Goal: Information Seeking & Learning: Learn about a topic

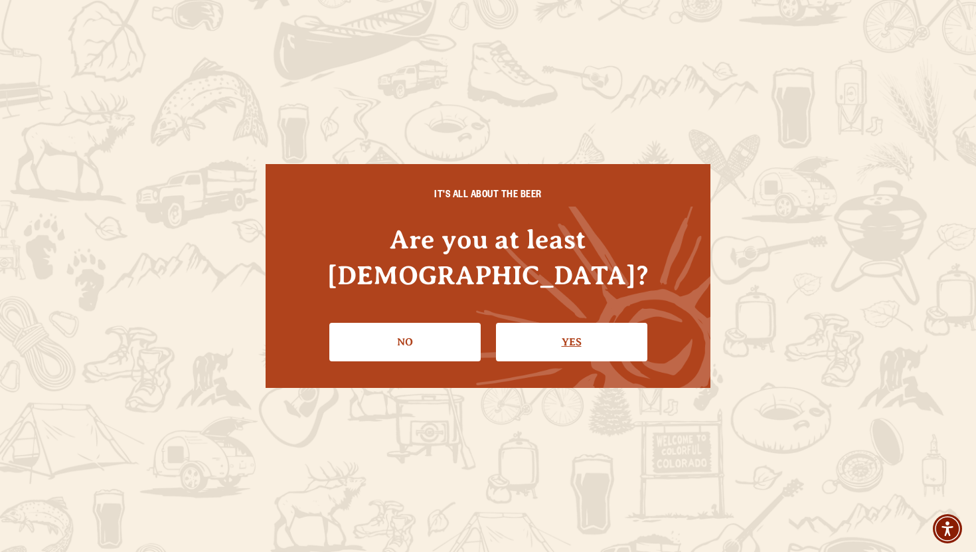
click at [556, 323] on link "Yes" at bounding box center [571, 342] width 151 height 39
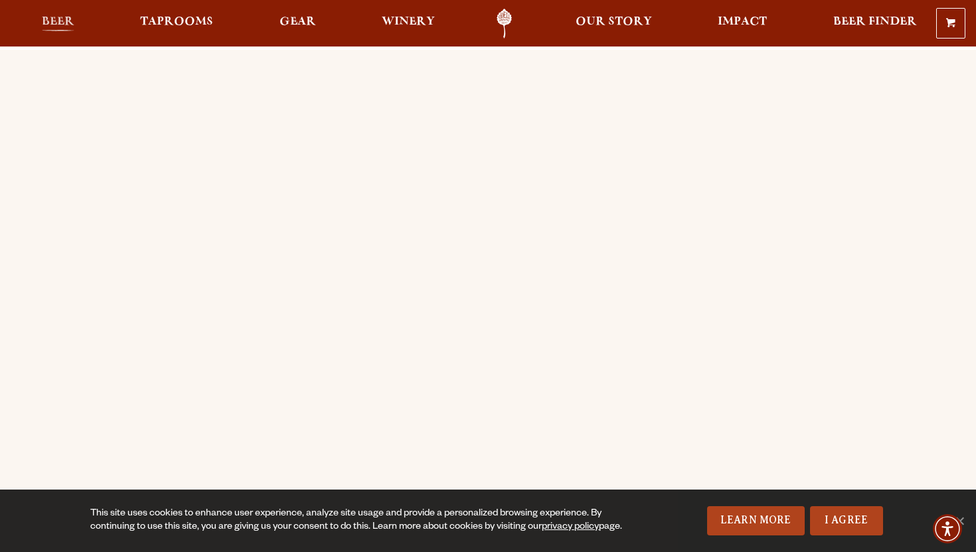
click at [60, 23] on span "Beer" at bounding box center [58, 22] width 33 height 11
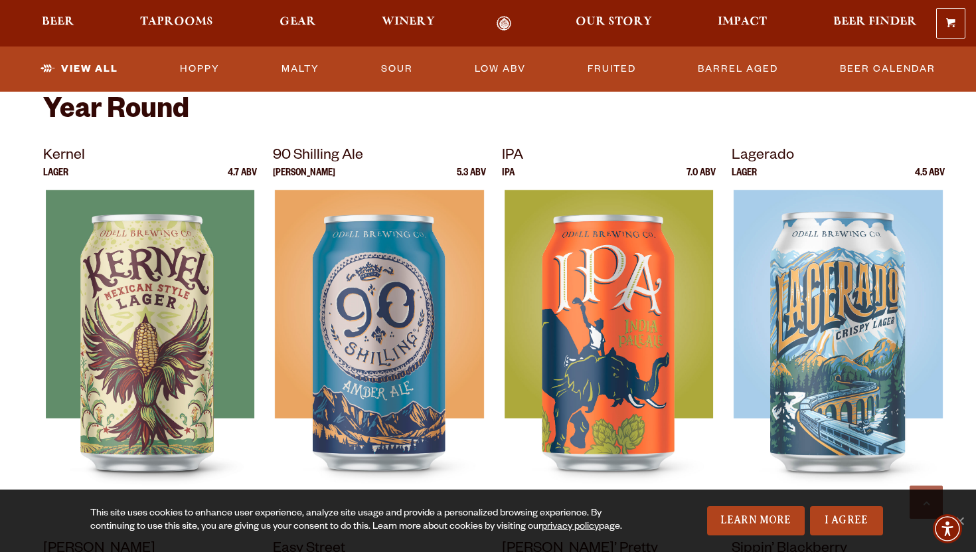
scroll to position [525, 0]
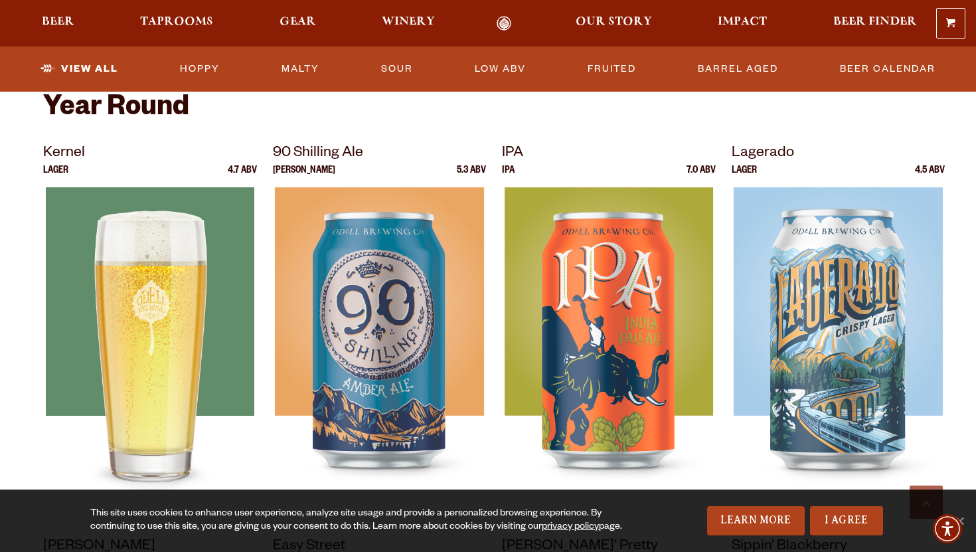
click at [137, 269] on img at bounding box center [150, 353] width 209 height 332
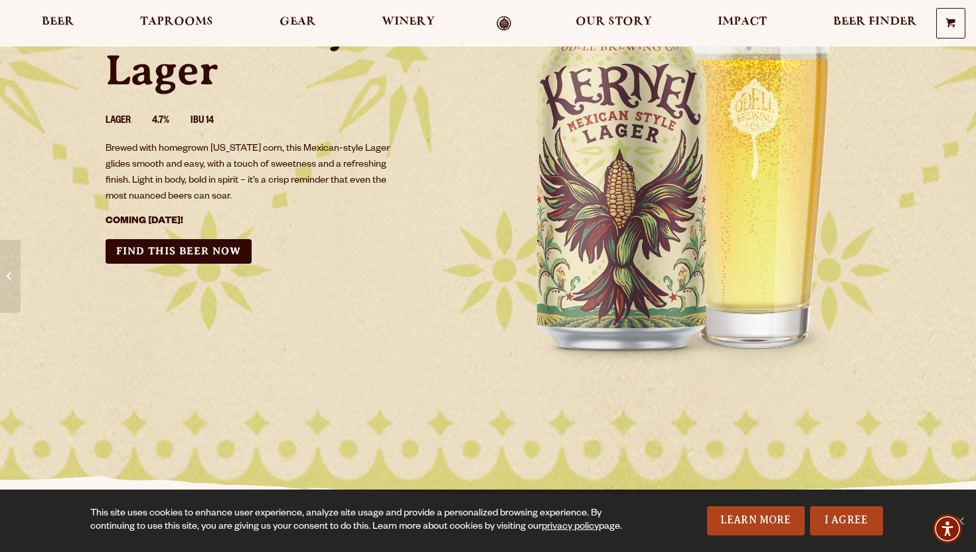
scroll to position [139, 0]
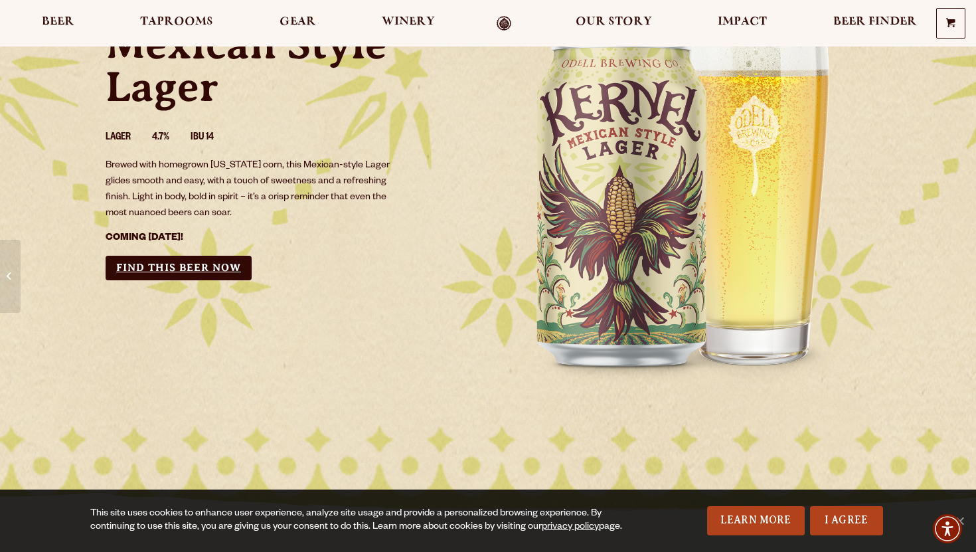
click at [176, 266] on link "Find this Beer Now" at bounding box center [179, 268] width 146 height 25
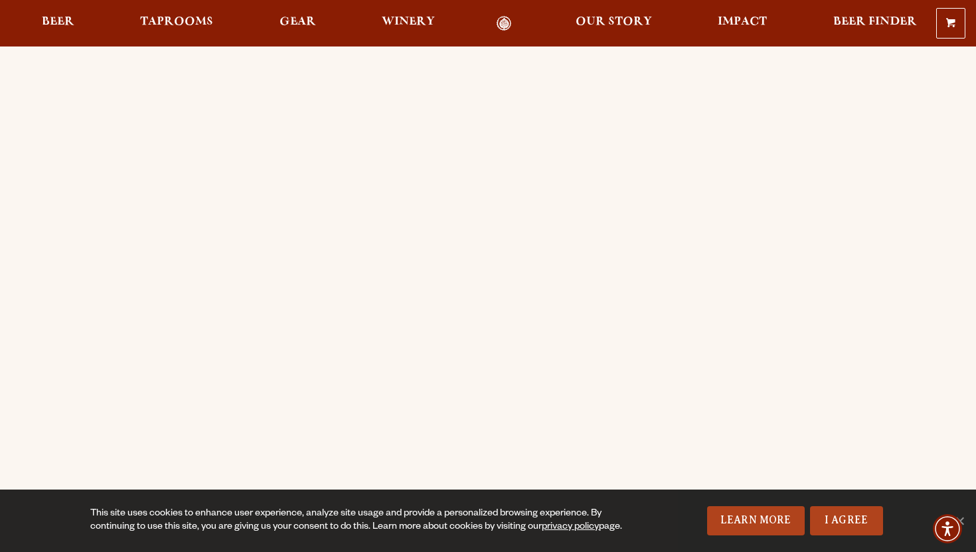
scroll to position [84, 0]
click at [50, 22] on span "Beer" at bounding box center [58, 22] width 33 height 11
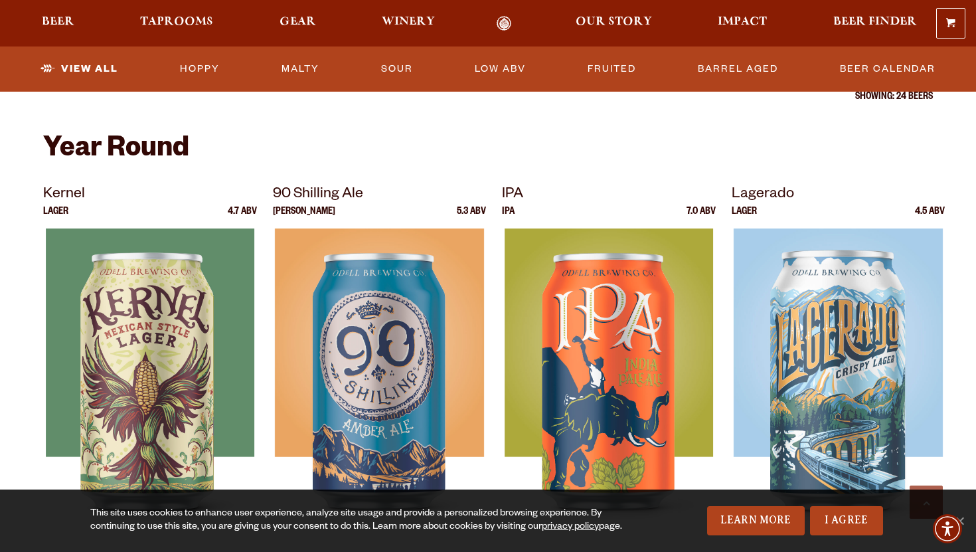
scroll to position [459, 0]
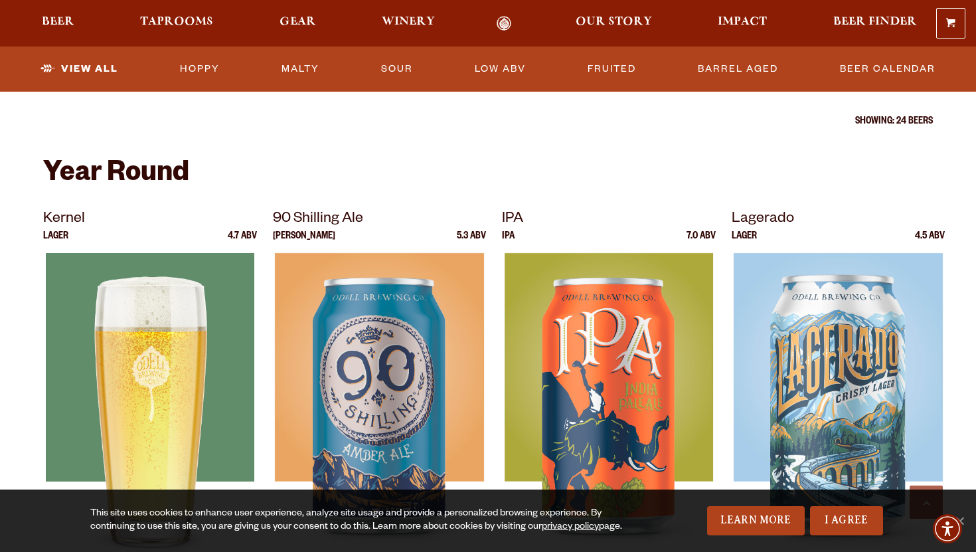
click at [156, 343] on img at bounding box center [150, 419] width 209 height 332
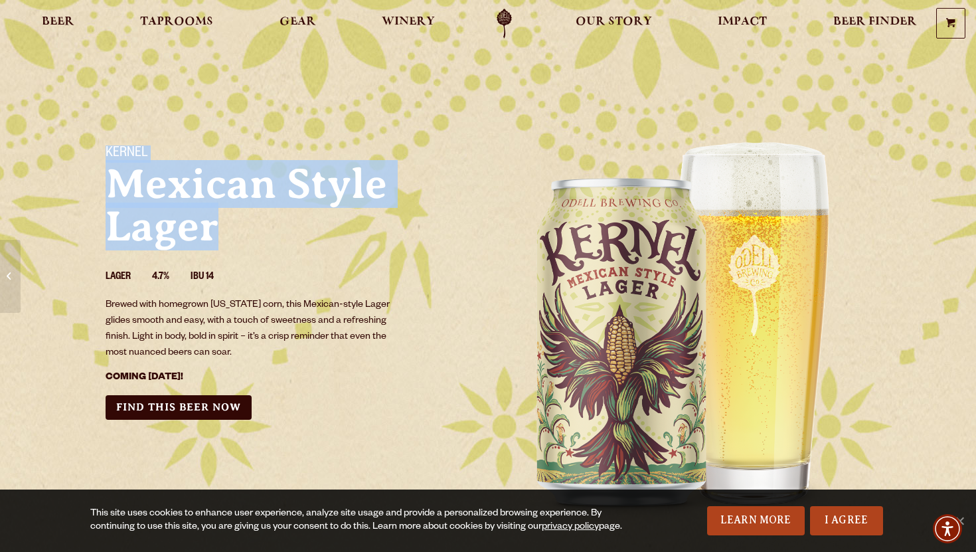
drag, startPoint x: 102, startPoint y: 143, endPoint x: 219, endPoint y: 234, distance: 147.6
click at [219, 234] on div "Kernel Mexican Style Lager Lager 4.7% IBU 14 Brewed with homegrown Colorado cor…" at bounding box center [289, 283] width 398 height 306
